Goal: Transaction & Acquisition: Purchase product/service

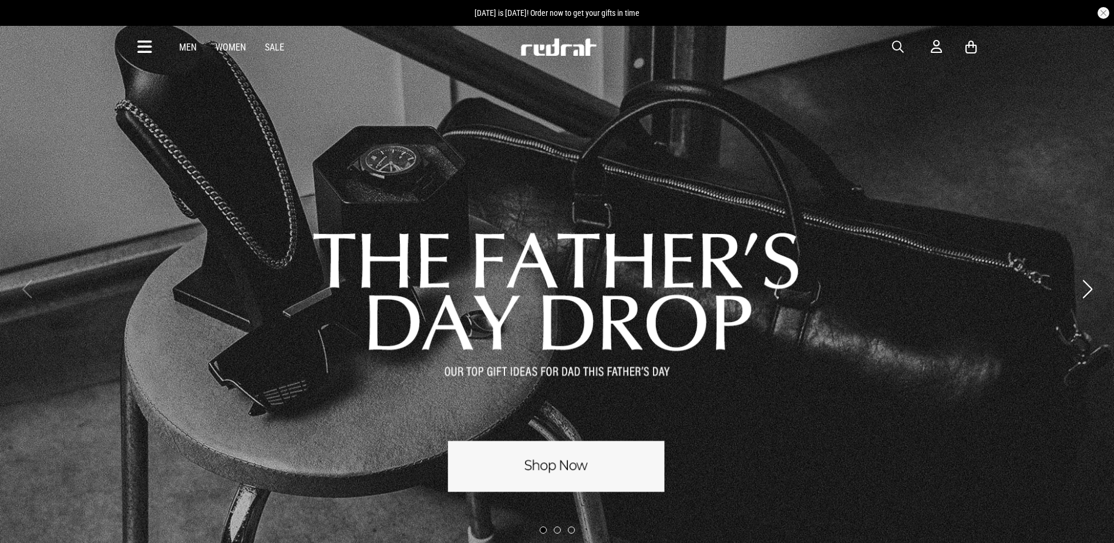
click at [889, 48] on div "Men Women Sale Sign in New Back Footwear Back Mens Back Womens Back Youth & Kid…" at bounding box center [557, 47] width 857 height 42
click at [892, 46] on span "button" at bounding box center [898, 47] width 12 height 14
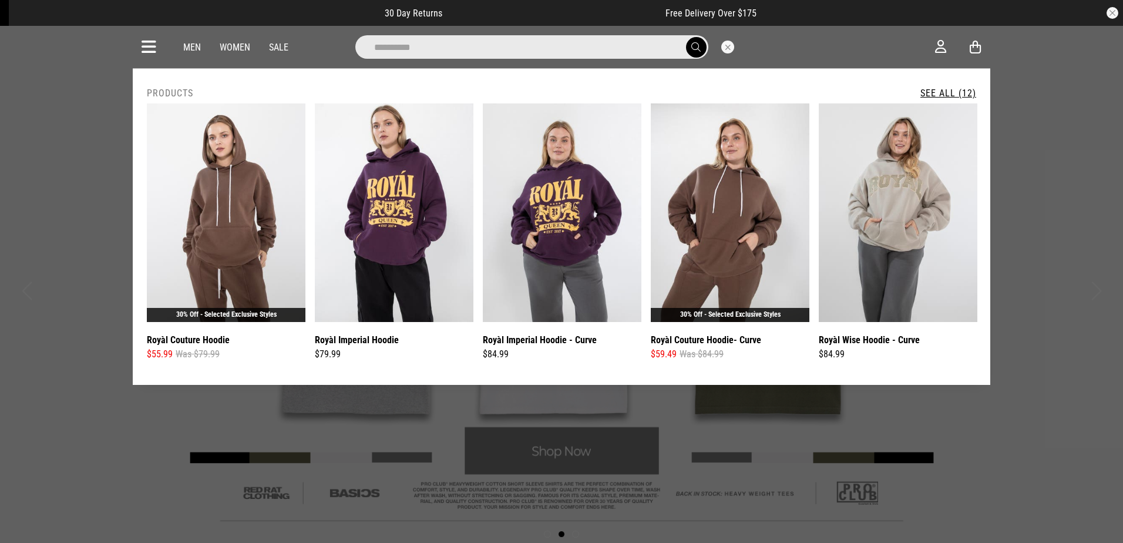
type input "**********"
click at [950, 89] on link "See All (12)" at bounding box center [948, 93] width 56 height 11
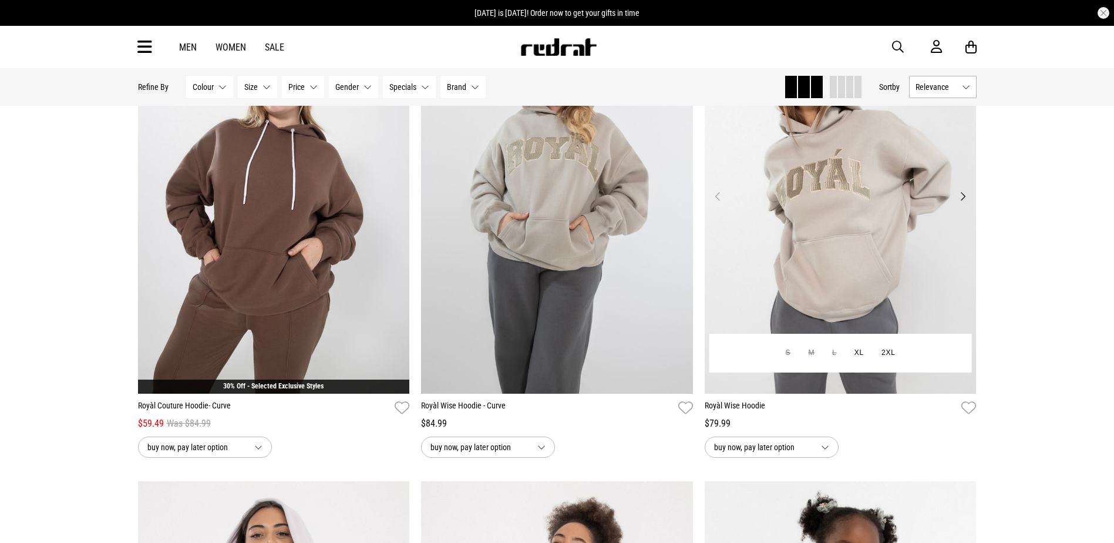
click at [890, 302] on img at bounding box center [841, 203] width 272 height 381
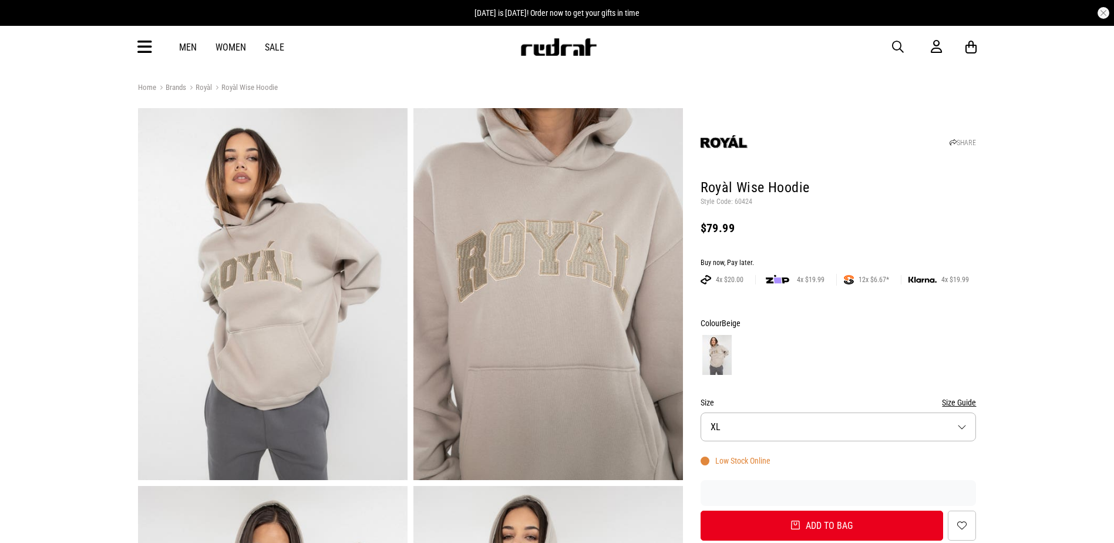
click at [743, 200] on p "Style Code: 60424" at bounding box center [839, 201] width 276 height 9
